Goal: Task Accomplishment & Management: Manage account settings

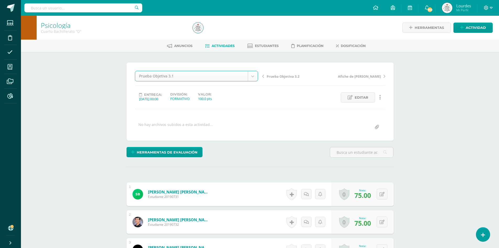
select select "/dashboard/teacher/grade-activity/223398/"
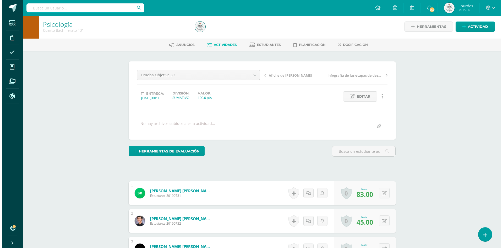
scroll to position [1, 0]
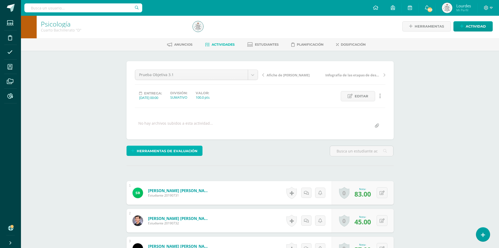
click at [191, 148] on span "Herramientas de evaluación" at bounding box center [167, 151] width 61 height 10
click at [193, 134] on link "Sustitución de nota" at bounding box center [178, 133] width 52 height 8
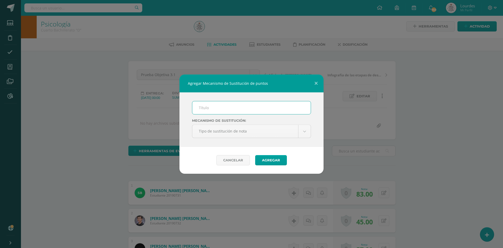
click at [227, 109] on input "text" at bounding box center [251, 107] width 118 height 13
type input "Proceso de Mejoramiento de los Aprendizajes -PMA"
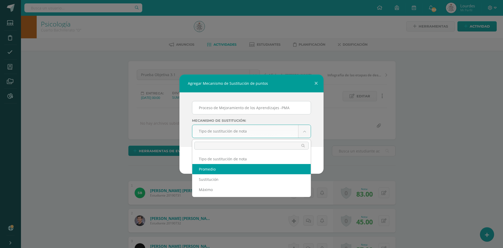
select select "average"
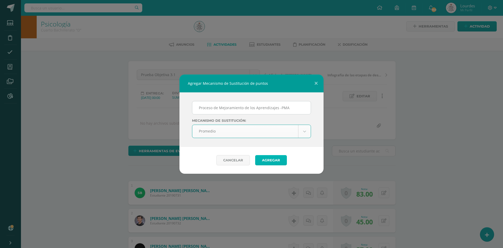
click at [261, 159] on button "Agregar" at bounding box center [271, 160] width 32 height 10
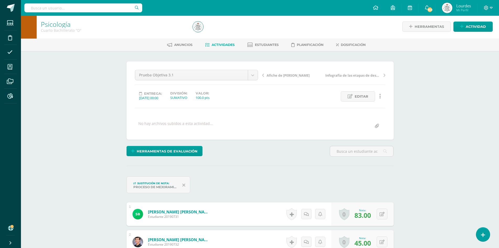
scroll to position [1, 0]
click at [381, 212] on button at bounding box center [385, 213] width 11 height 11
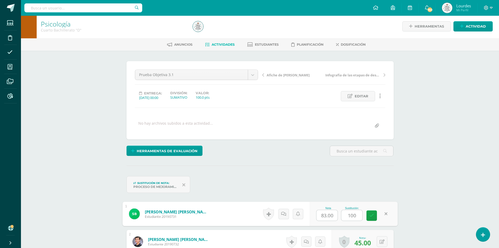
type input "100."
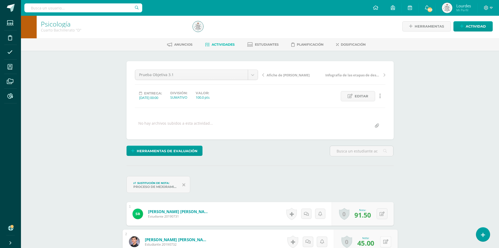
click at [379, 241] on div "0 Logros Logros obtenidos Aún no hay logros agregados Nota: 45.00" at bounding box center [366, 241] width 64 height 24
click at [384, 240] on icon at bounding box center [385, 241] width 5 height 4
type input "100"
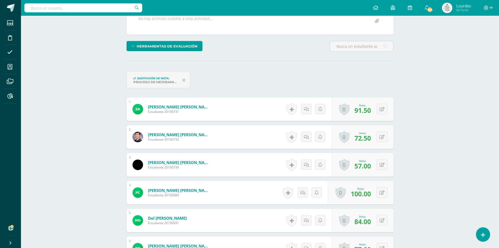
scroll to position [106, 0]
click at [383, 164] on icon at bounding box center [382, 164] width 5 height 4
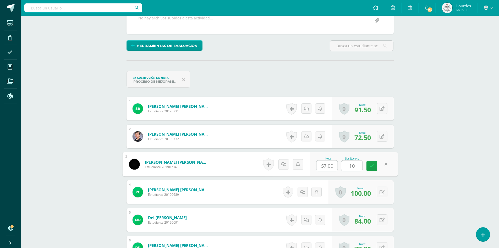
type input "100"
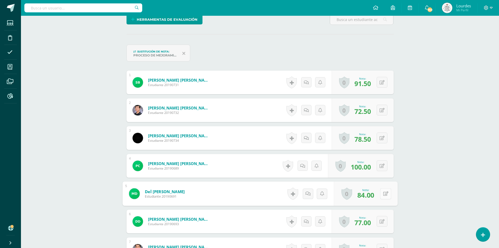
click at [379, 194] on div "0 Logros Logros obtenidos Aún no hay logros agregados Nota: 84.00" at bounding box center [366, 193] width 64 height 24
click at [387, 193] on icon at bounding box center [385, 193] width 5 height 4
type input "100"
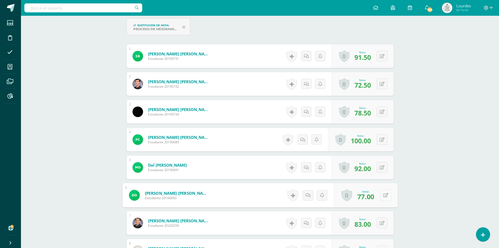
click at [382, 192] on button at bounding box center [385, 194] width 11 height 11
type input "100"
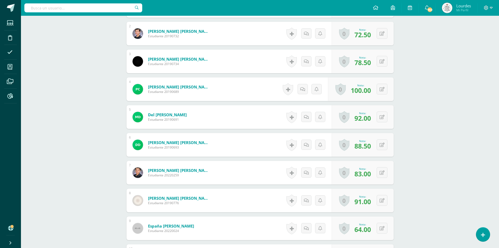
scroll to position [237, 0]
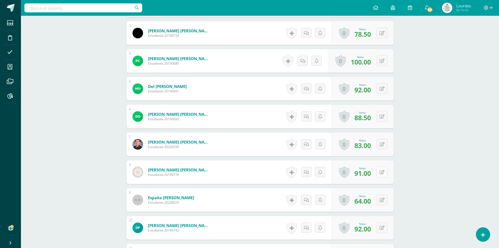
click at [383, 170] on icon at bounding box center [382, 172] width 5 height 4
type input "100"
click at [381, 203] on button at bounding box center [382, 199] width 11 height 11
type input "100"
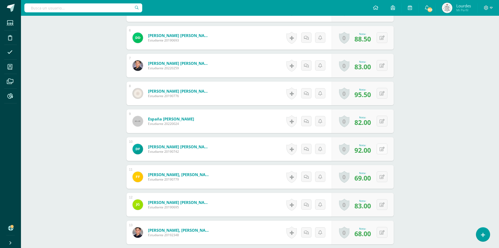
click at [386, 149] on button at bounding box center [382, 148] width 11 height 11
type input "100"
click at [379, 176] on div "0 Logros Logros obtenidos Aún no hay logros agregados Nota: 69.00" at bounding box center [363, 177] width 62 height 24
click at [388, 178] on button at bounding box center [385, 176] width 11 height 11
type input "100"
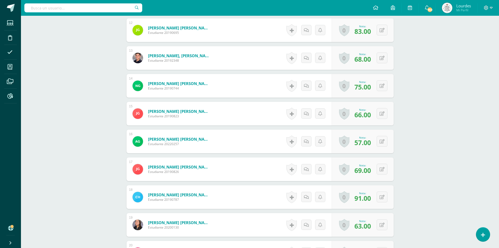
scroll to position [499, 0]
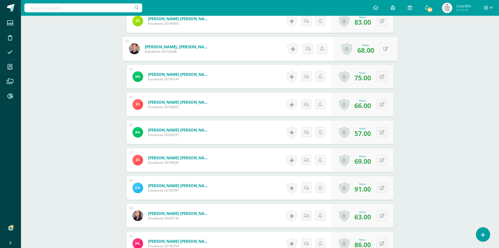
click at [380, 48] on button at bounding box center [385, 48] width 11 height 11
type input "100"
click at [383, 75] on button at bounding box center [385, 76] width 11 height 11
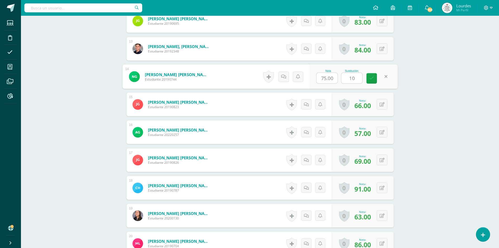
type input "100"
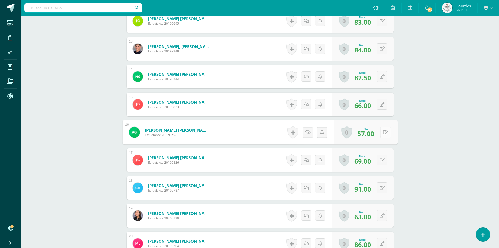
click at [382, 135] on button at bounding box center [385, 132] width 11 height 11
type input "100"
click at [382, 160] on button at bounding box center [385, 159] width 11 height 11
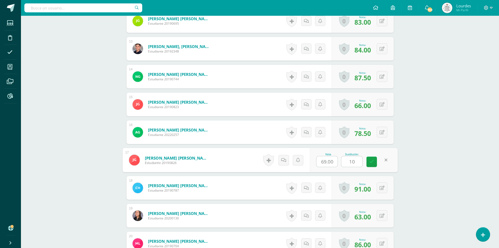
type input "100"
click at [382, 218] on button at bounding box center [382, 215] width 11 height 11
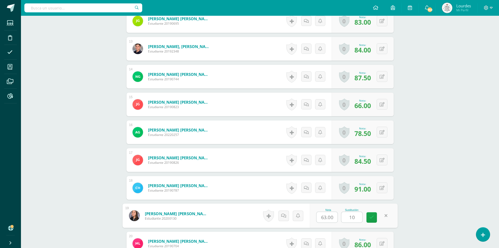
type input "100"
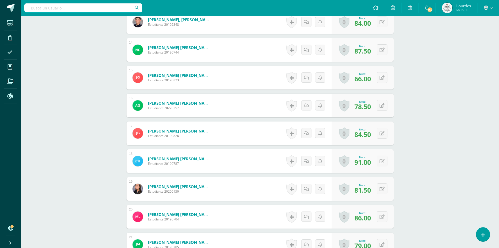
scroll to position [552, 0]
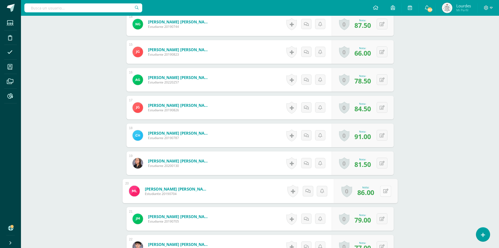
click at [377, 190] on div "0 Logros Logros obtenidos Aún no hay logros agregados Nota: 86.00" at bounding box center [366, 191] width 64 height 24
click at [385, 191] on icon at bounding box center [385, 190] width 5 height 4
type input "100"
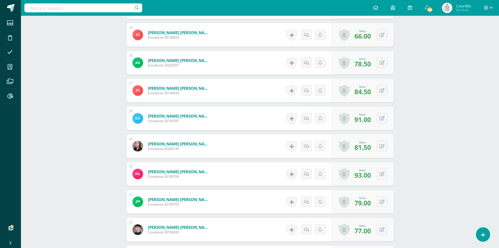
scroll to position [578, 0]
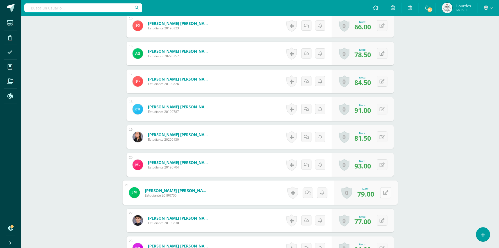
click at [383, 190] on button at bounding box center [385, 192] width 11 height 11
type input "100"
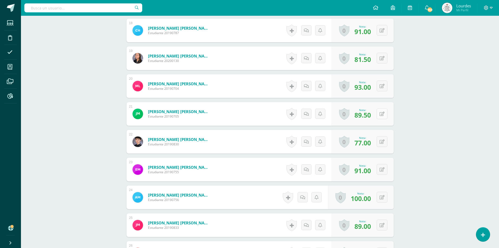
scroll to position [709, 0]
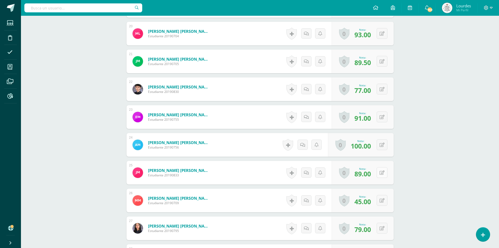
click at [385, 172] on button at bounding box center [382, 172] width 11 height 11
type input "100"
click at [379, 199] on div "0 Logros Logros obtenidos Aún no hay logros agregados Nota: 45.00" at bounding box center [363, 200] width 62 height 24
click at [385, 198] on icon at bounding box center [385, 200] width 5 height 4
type input "100"
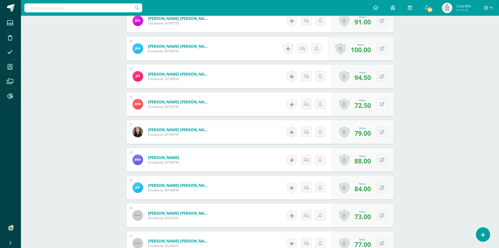
scroll to position [814, 0]
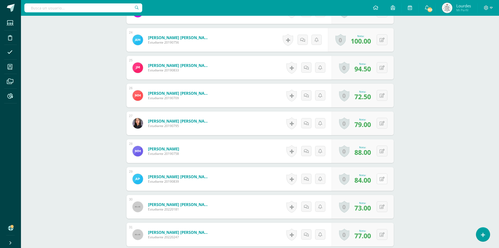
click at [381, 178] on button at bounding box center [382, 178] width 11 height 11
type input "100"
click at [384, 207] on button at bounding box center [385, 206] width 11 height 11
type input "100"
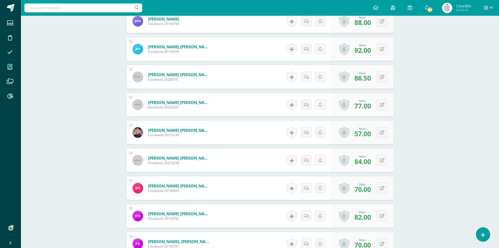
scroll to position [945, 0]
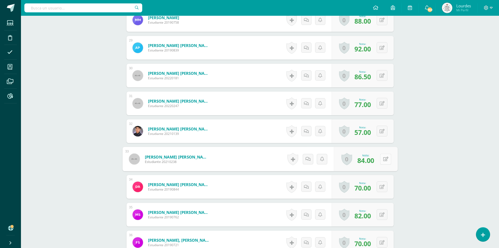
click at [383, 160] on icon at bounding box center [385, 158] width 5 height 4
type input "100"
click at [384, 189] on icon at bounding box center [385, 186] width 5 height 4
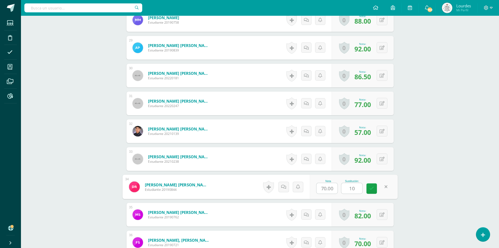
type input "100"
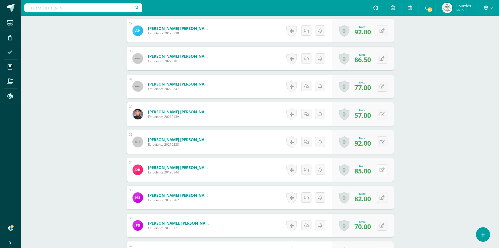
scroll to position [971, 0]
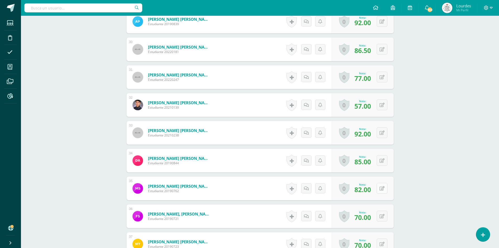
click at [382, 189] on icon at bounding box center [382, 188] width 5 height 4
type input "100"
click at [382, 216] on button at bounding box center [382, 215] width 11 height 11
type input "100"
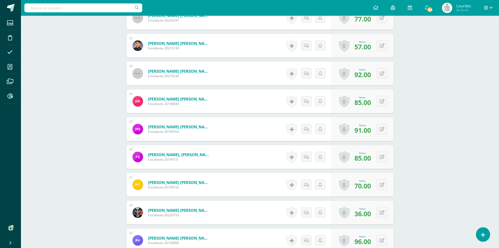
scroll to position [1076, 0]
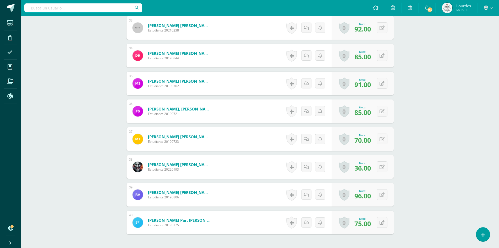
click at [387, 166] on div "0 Logros Logros obtenidos Aún no hay logros agregados Nota: 36.00" at bounding box center [363, 167] width 62 height 24
click at [383, 168] on icon at bounding box center [385, 166] width 5 height 4
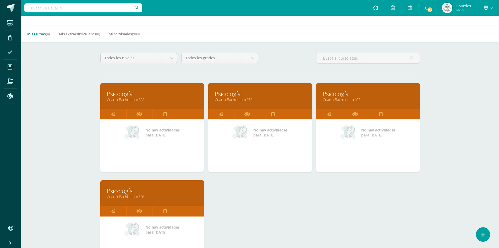
scroll to position [26, 0]
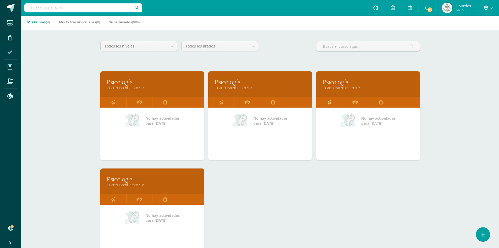
click at [330, 103] on icon at bounding box center [329, 102] width 4 height 10
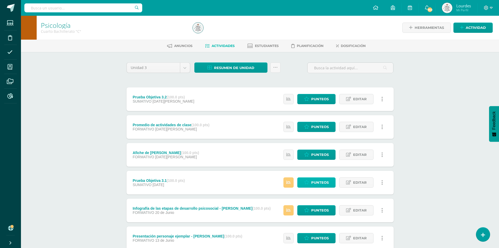
click at [311, 183] on link "Punteos" at bounding box center [316, 182] width 38 height 10
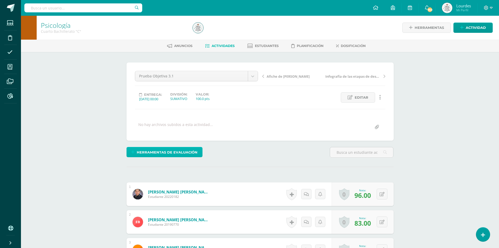
click at [173, 149] on span "Herramientas de evaluación" at bounding box center [167, 152] width 61 height 10
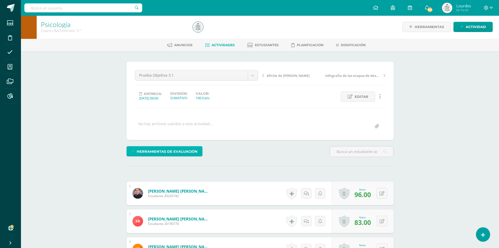
click at [171, 150] on span "Herramientas de evaluación" at bounding box center [167, 151] width 61 height 10
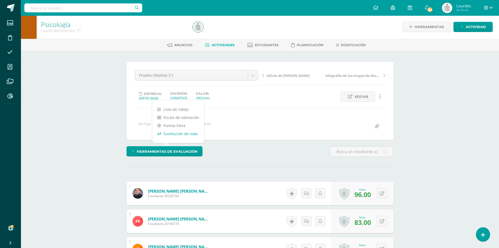
click at [172, 132] on link "Sustitución de nota" at bounding box center [178, 133] width 52 height 8
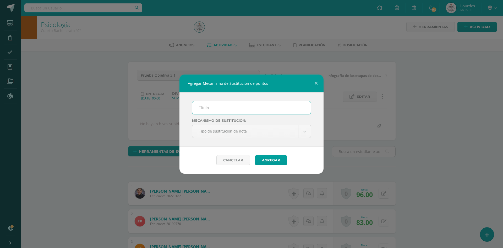
scroll to position [1, 0]
click at [217, 109] on input "text" at bounding box center [251, 107] width 118 height 13
type input "Proceso de Mejoramiento de los Aprendizajes -PMA"
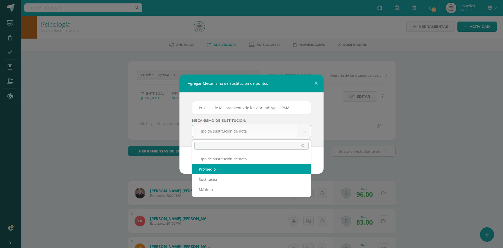
scroll to position [1, 0]
select select "average"
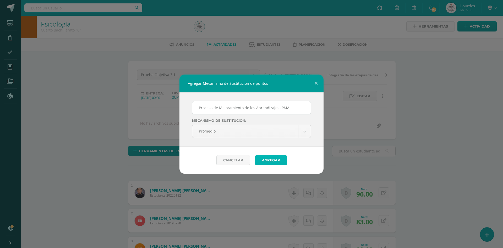
drag, startPoint x: 263, startPoint y: 160, endPoint x: 260, endPoint y: 161, distance: 3.5
click at [262, 160] on button "Agregar" at bounding box center [271, 160] width 32 height 10
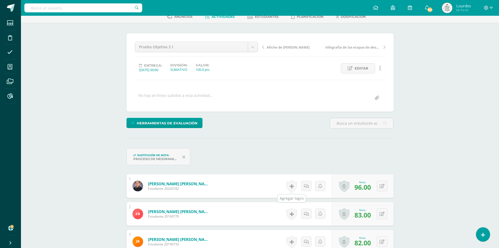
scroll to position [29, 0]
click at [382, 213] on button at bounding box center [385, 213] width 11 height 11
type input "100"
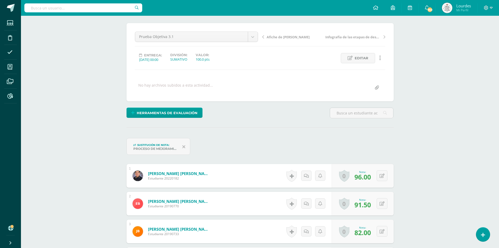
scroll to position [56, 0]
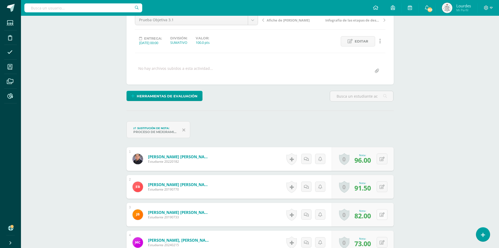
click at [384, 216] on icon at bounding box center [382, 214] width 5 height 4
type input "100"
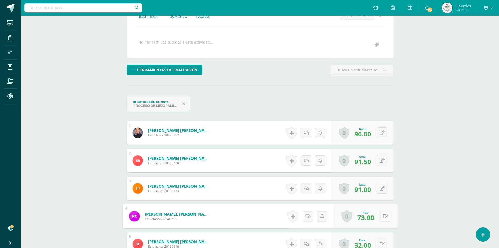
click at [380, 216] on button at bounding box center [385, 215] width 11 height 11
type input "100"
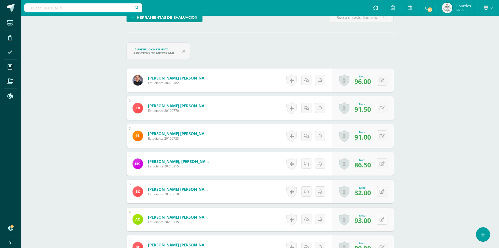
click at [384, 219] on icon at bounding box center [382, 219] width 5 height 4
type input "100"
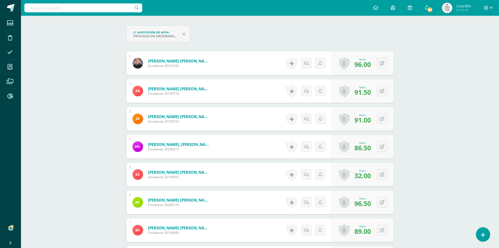
scroll to position [161, 0]
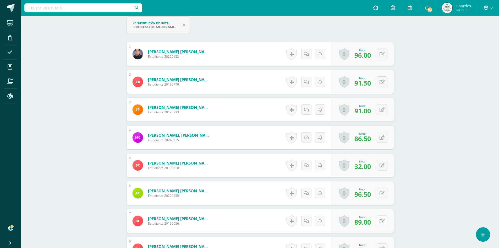
click at [384, 222] on button at bounding box center [382, 220] width 11 height 11
type input "100"
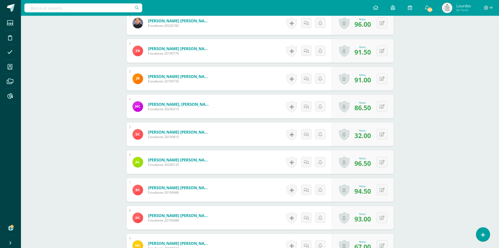
scroll to position [239, 0]
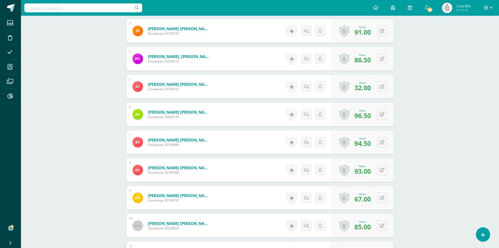
click at [384, 162] on div "0 [GEOGRAPHIC_DATA] Logros obtenidos Aún no hay logros agregados Nota: 93.00" at bounding box center [363, 170] width 62 height 24
click at [386, 171] on button at bounding box center [382, 169] width 11 height 11
type input "100"
click at [385, 199] on button at bounding box center [385, 197] width 11 height 11
type input "100"
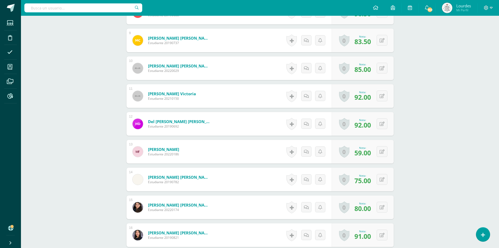
scroll to position [423, 0]
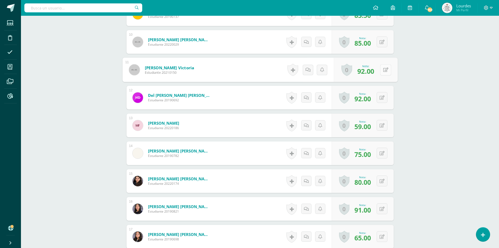
click at [380, 69] on button at bounding box center [385, 69] width 11 height 11
type input "100"
click at [380, 124] on div "0 [GEOGRAPHIC_DATA] Logros obtenidos Aún no hay logros agregados Nota: 59.00" at bounding box center [366, 125] width 64 height 24
click at [386, 125] on icon at bounding box center [385, 125] width 5 height 4
type input "100"
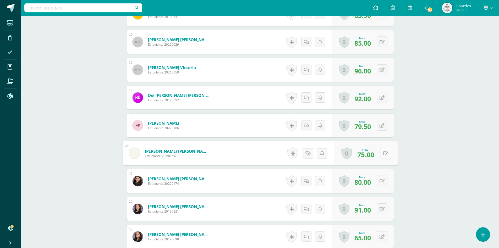
click at [386, 154] on button at bounding box center [385, 152] width 11 height 11
type input "100"
click at [381, 179] on button at bounding box center [385, 180] width 11 height 11
type input "100"
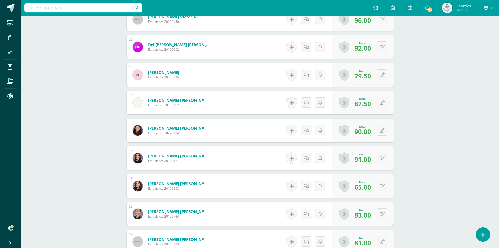
scroll to position [475, 0]
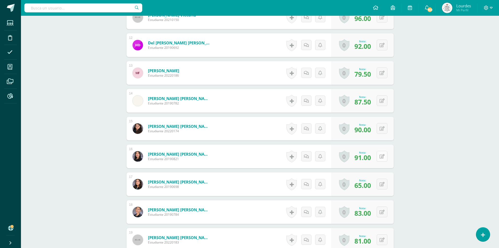
click at [382, 156] on button at bounding box center [382, 156] width 11 height 11
type input "100"
click at [381, 184] on button at bounding box center [382, 183] width 11 height 11
type input "100"
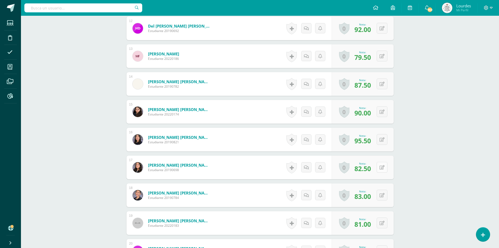
scroll to position [501, 0]
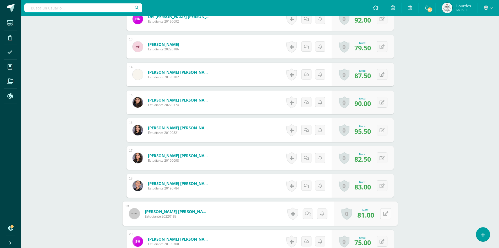
click at [381, 215] on button at bounding box center [385, 213] width 11 height 11
type input "100"
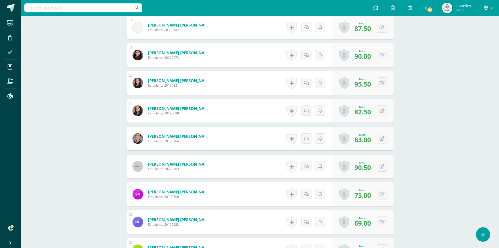
scroll to position [580, 0]
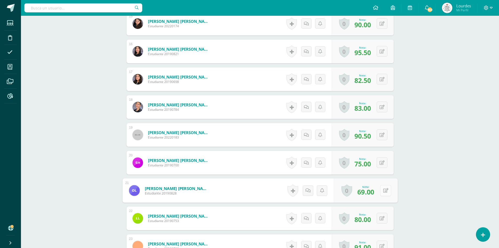
click at [385, 194] on button at bounding box center [385, 190] width 11 height 11
type input "100"
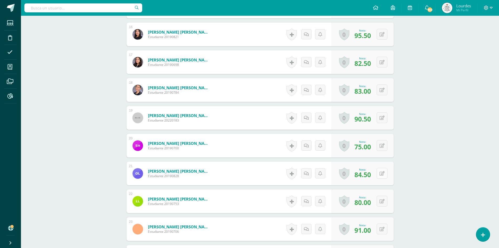
scroll to position [606, 0]
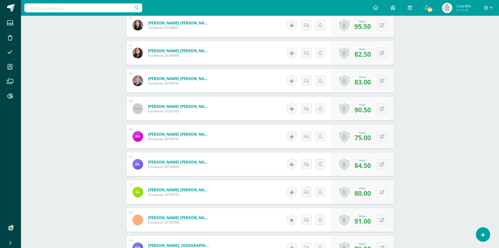
click at [387, 194] on button at bounding box center [382, 191] width 11 height 11
type input "100"
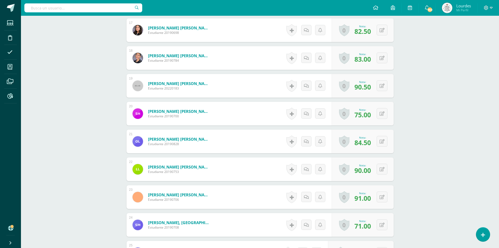
scroll to position [659, 0]
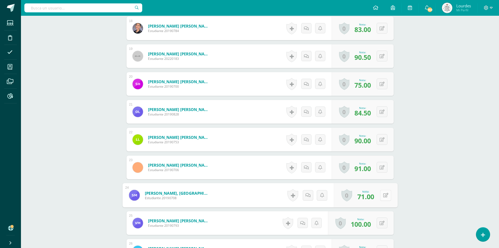
click at [380, 197] on div "0 [GEOGRAPHIC_DATA] Logros obtenidos Aún no hay logros agregados Nota: 71.00" at bounding box center [366, 195] width 64 height 24
click at [384, 196] on icon at bounding box center [385, 195] width 5 height 4
type input "100"
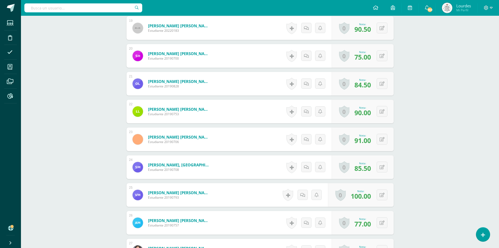
scroll to position [711, 0]
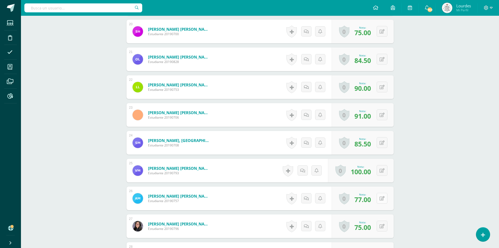
click at [380, 198] on button at bounding box center [382, 198] width 11 height 11
type input "100"
click at [385, 228] on button at bounding box center [385, 225] width 11 height 11
type input "100"
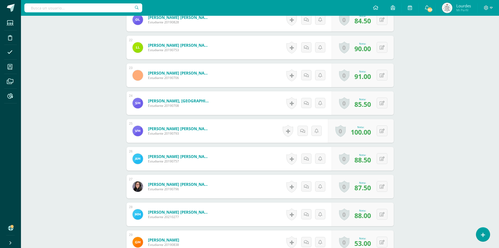
scroll to position [763, 0]
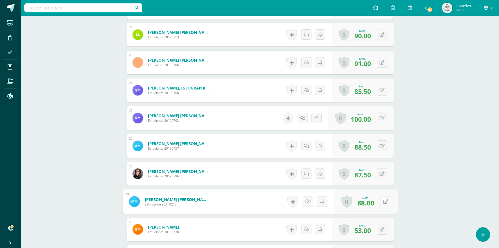
click at [382, 202] on button at bounding box center [385, 201] width 11 height 11
type input "100"
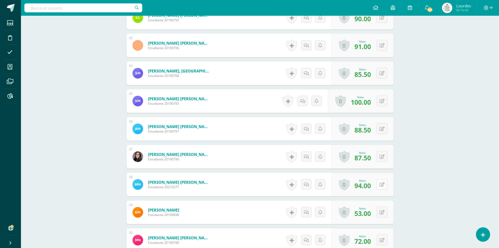
scroll to position [790, 0]
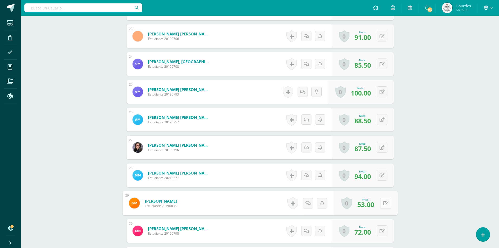
click at [382, 202] on button at bounding box center [385, 202] width 11 height 11
type input "95"
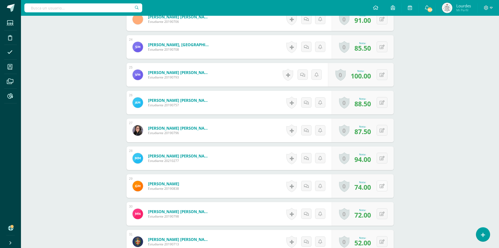
scroll to position [816, 0]
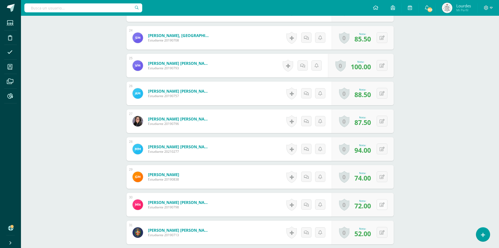
click at [380, 206] on button at bounding box center [382, 204] width 11 height 11
type input "100"
click at [381, 228] on button at bounding box center [382, 232] width 11 height 11
type input "100"
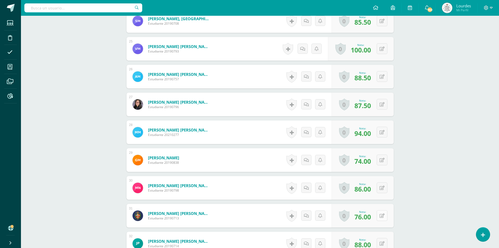
scroll to position [842, 0]
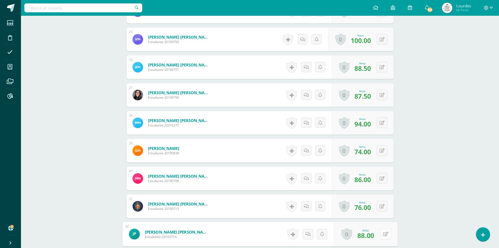
click at [382, 229] on button at bounding box center [385, 233] width 11 height 11
type input "100"
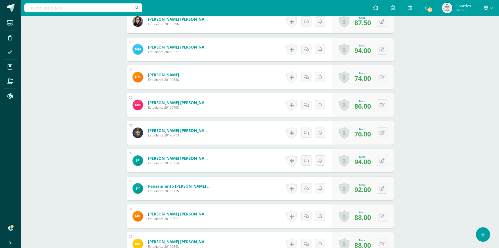
scroll to position [920, 0]
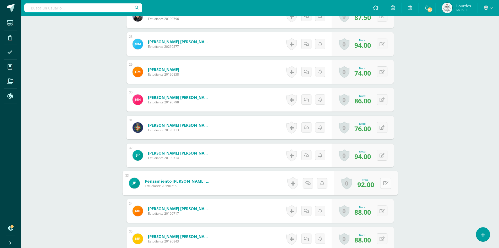
click at [380, 187] on button at bounding box center [385, 182] width 11 height 11
type input "100"
click at [387, 214] on button at bounding box center [382, 210] width 11 height 11
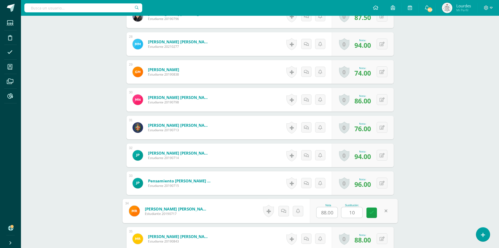
type input "100"
click at [384, 241] on button at bounding box center [382, 238] width 11 height 11
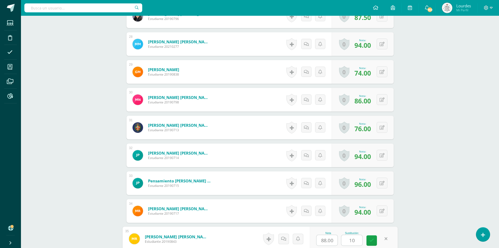
type input "100"
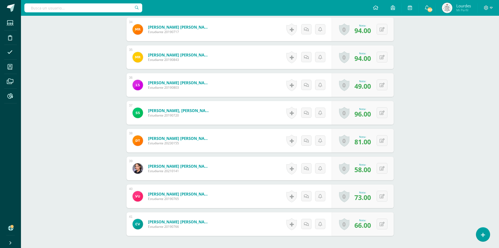
scroll to position [1130, 0]
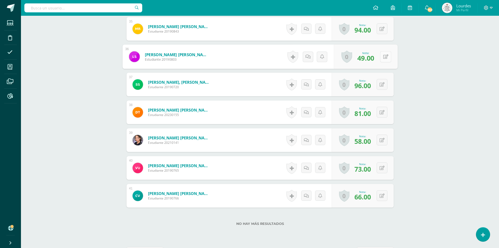
click at [379, 61] on div "0 [GEOGRAPHIC_DATA] Logros obtenidos Aún no hay logros agregados Nota: 49.00" at bounding box center [366, 57] width 64 height 24
click at [383, 60] on button at bounding box center [385, 56] width 11 height 11
type input "100"
click at [379, 86] on button at bounding box center [382, 84] width 11 height 11
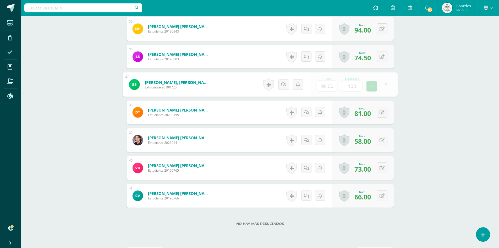
type input "1001"
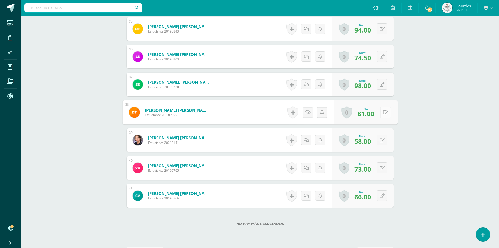
click at [387, 108] on button at bounding box center [385, 112] width 11 height 11
type input "100"
click at [383, 139] on icon at bounding box center [382, 140] width 5 height 4
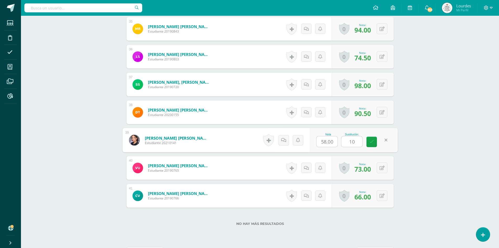
type input "100"
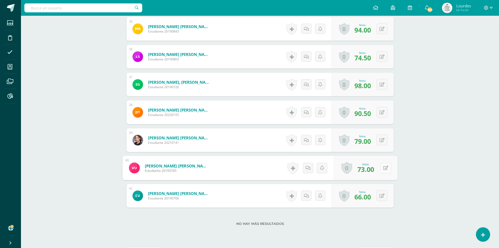
click at [387, 162] on button at bounding box center [385, 167] width 11 height 11
type input "100"
click at [385, 197] on button at bounding box center [382, 195] width 11 height 11
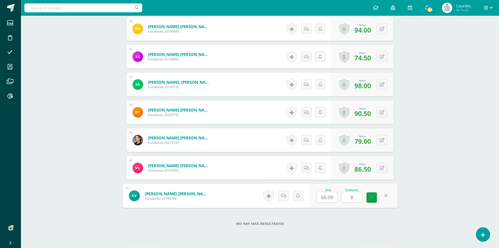
type input "80"
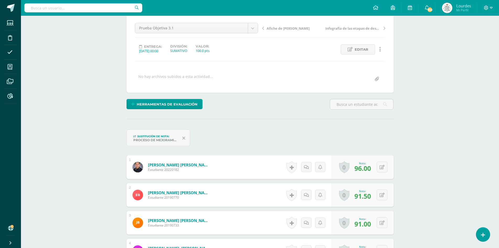
scroll to position [0, 0]
